Goal: Communication & Community: Ask a question

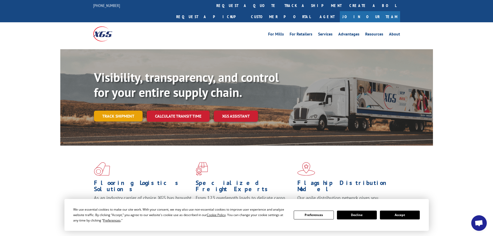
click at [125, 110] on link "Track shipment" at bounding box center [118, 115] width 49 height 11
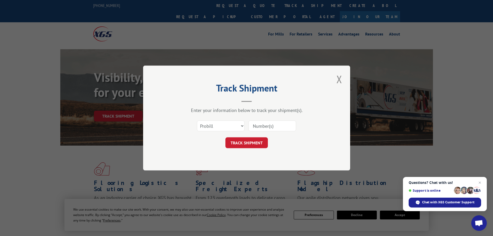
click at [259, 123] on input at bounding box center [272, 125] width 48 height 11
paste input "2821763"
type input "2821763"
click at [256, 143] on button "TRACK SHIPMENT" at bounding box center [246, 142] width 42 height 11
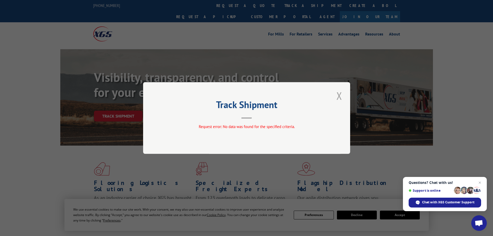
click at [340, 95] on button "Close modal" at bounding box center [339, 95] width 9 height 14
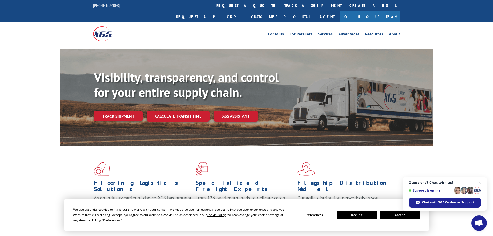
click at [477, 221] on span "Open chat" at bounding box center [479, 223] width 9 height 7
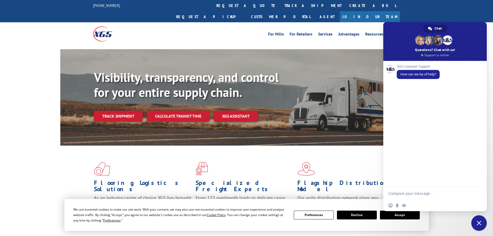
click at [411, 193] on textarea "Compose your message..." at bounding box center [429, 193] width 83 height 13
paste textarea "2821763"
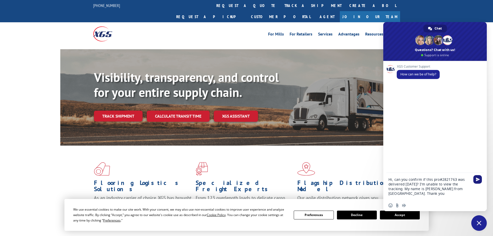
type textarea "Hi, can you confirm if this pro#2821763 was delivered [DATE]? I'm unable to vie…"
click at [479, 180] on span "Send" at bounding box center [478, 179] width 4 height 4
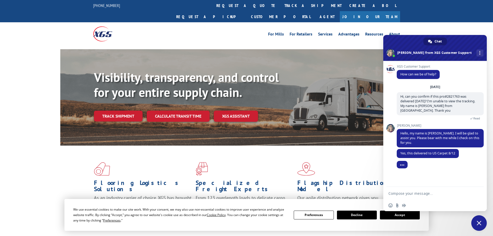
click at [396, 193] on textarea "Compose your message..." at bounding box center [429, 193] width 83 height 13
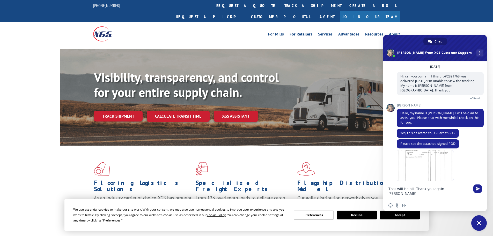
scroll to position [35, 0]
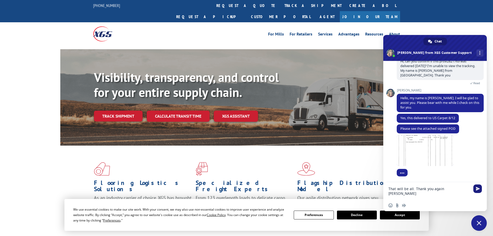
type textarea "That will be all. Thank you again [PERSON_NAME]"
click at [476, 192] on span "Send" at bounding box center [477, 188] width 9 height 9
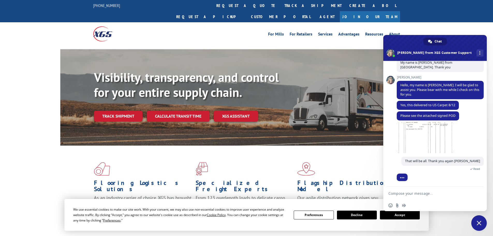
scroll to position [74, 0]
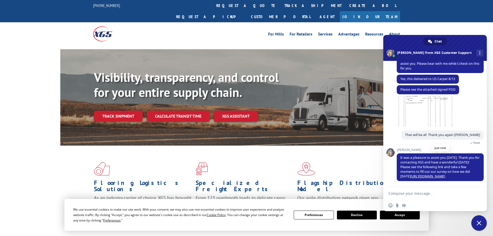
click at [425, 177] on link "[URL][DOMAIN_NAME]" at bounding box center [427, 176] width 35 height 4
click at [436, 197] on textarea "Compose your message..." at bounding box center [429, 193] width 83 height 13
type textarea "Thank you"
click at [475, 192] on span "Send" at bounding box center [477, 193] width 9 height 9
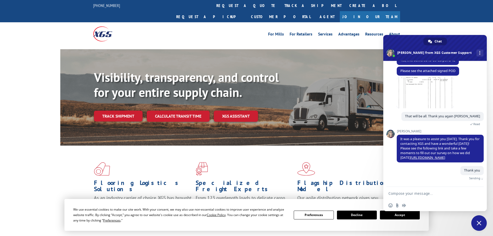
scroll to position [87, 0]
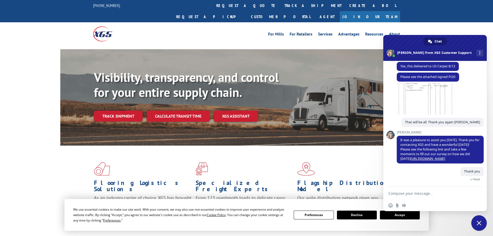
click at [481, 223] on span "Close chat" at bounding box center [479, 223] width 16 height 16
